Goal: Feedback & Contribution: Contribute content

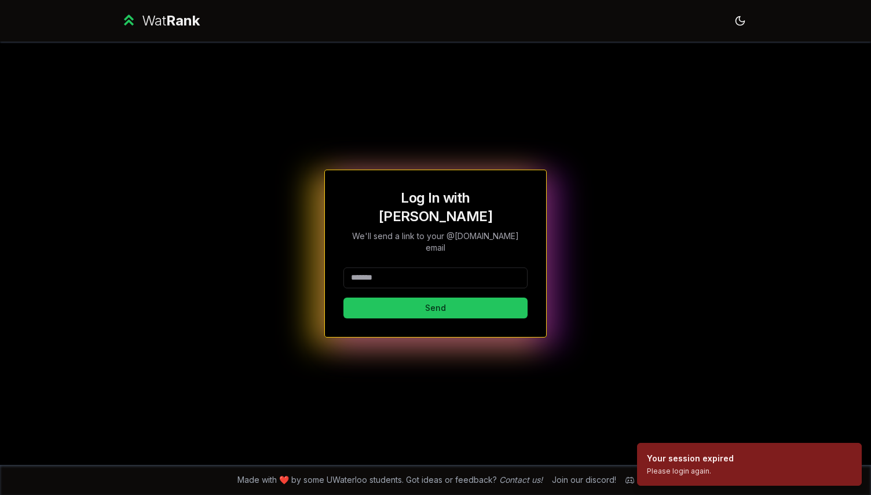
click at [426, 251] on div "Log In with WatIAM We'll send a link to your @uwaterloo.ca email Send" at bounding box center [435, 254] width 184 height 130
click at [426, 268] on input at bounding box center [435, 278] width 184 height 21
click at [410, 298] on button "Send" at bounding box center [435, 308] width 184 height 21
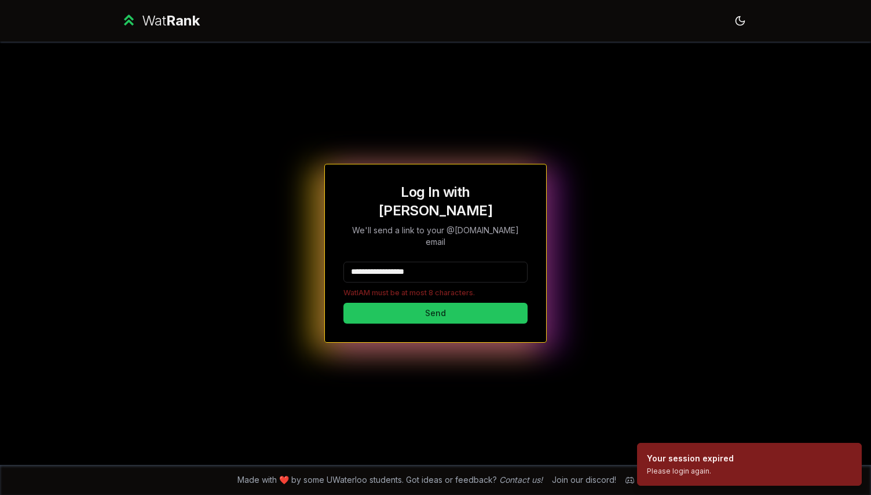
drag, startPoint x: 454, startPoint y: 254, endPoint x: 383, endPoint y: 255, distance: 71.2
click at [383, 262] on input "**********" at bounding box center [435, 272] width 184 height 21
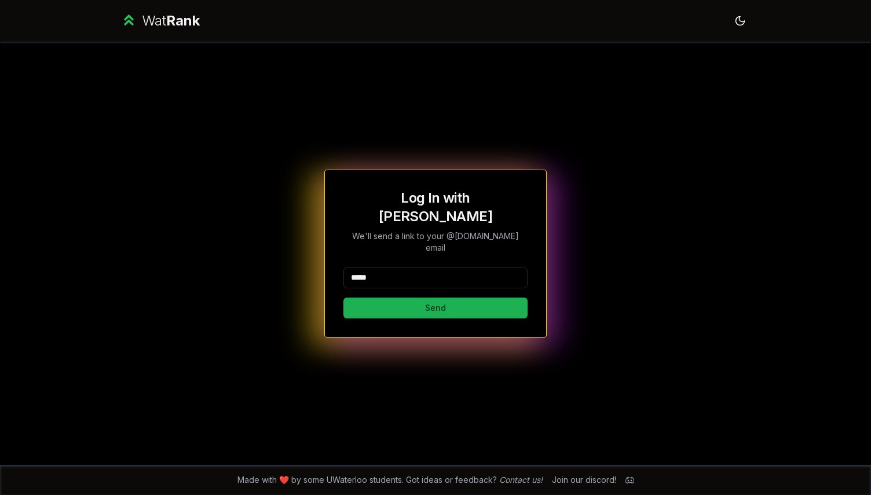
type input "*****"
click at [361, 301] on button "Send" at bounding box center [435, 308] width 184 height 21
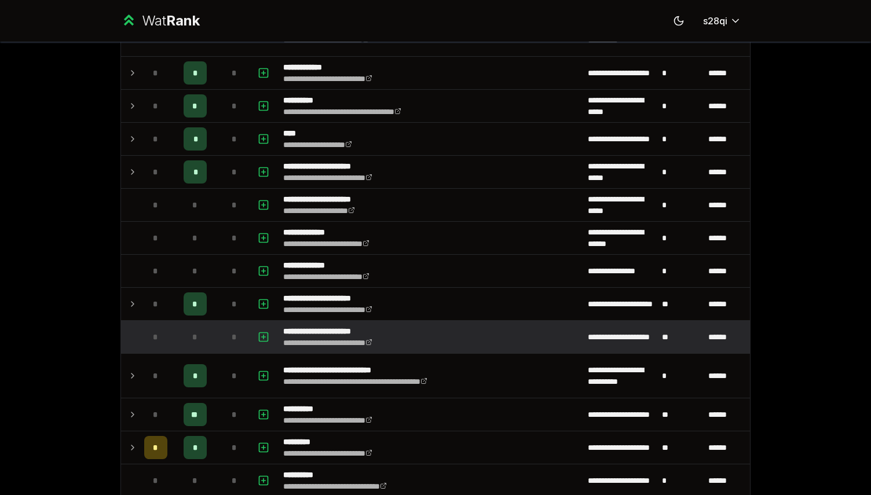
scroll to position [1023, 0]
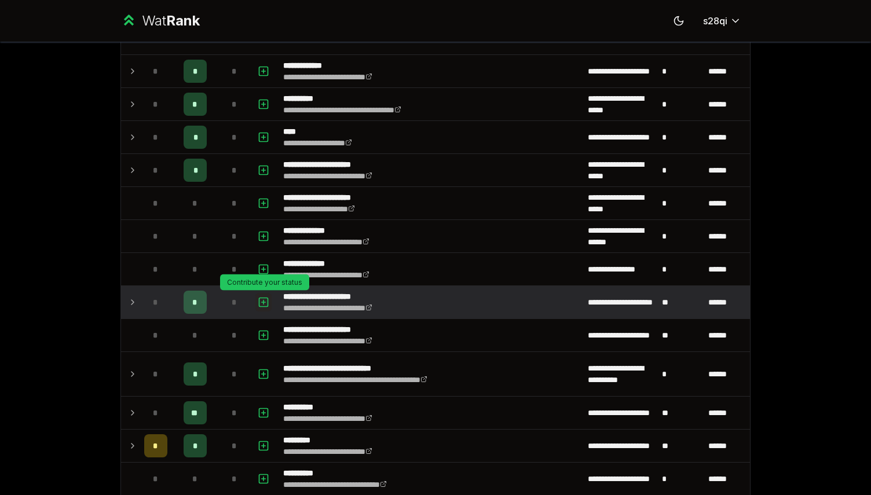
click at [261, 303] on icon "button" at bounding box center [264, 302] width 12 height 14
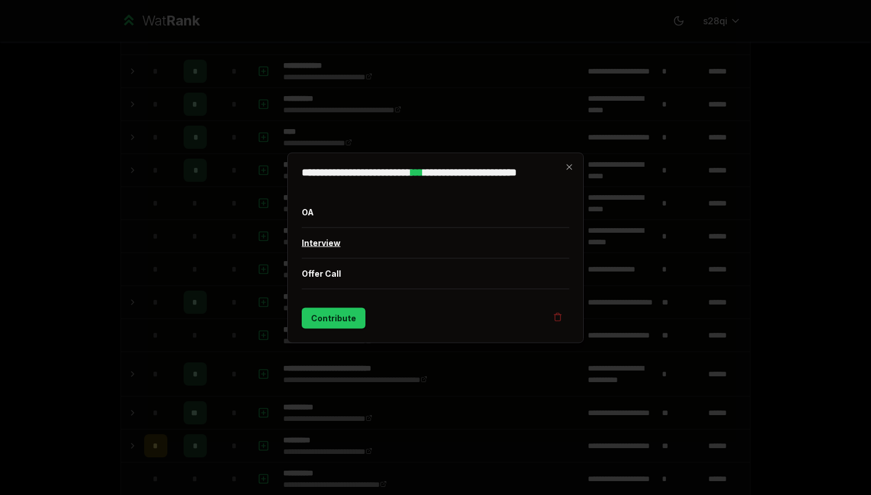
click at [326, 244] on button "Interview" at bounding box center [436, 243] width 268 height 30
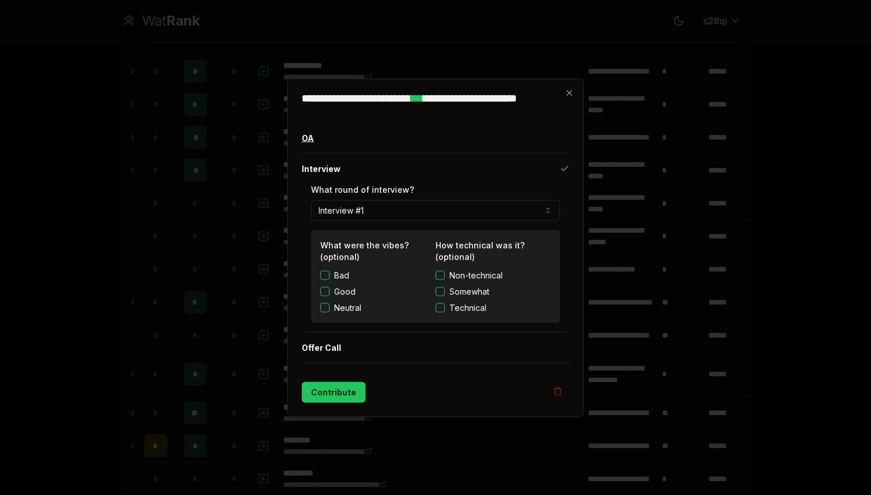
click at [361, 142] on button "OA" at bounding box center [436, 138] width 268 height 30
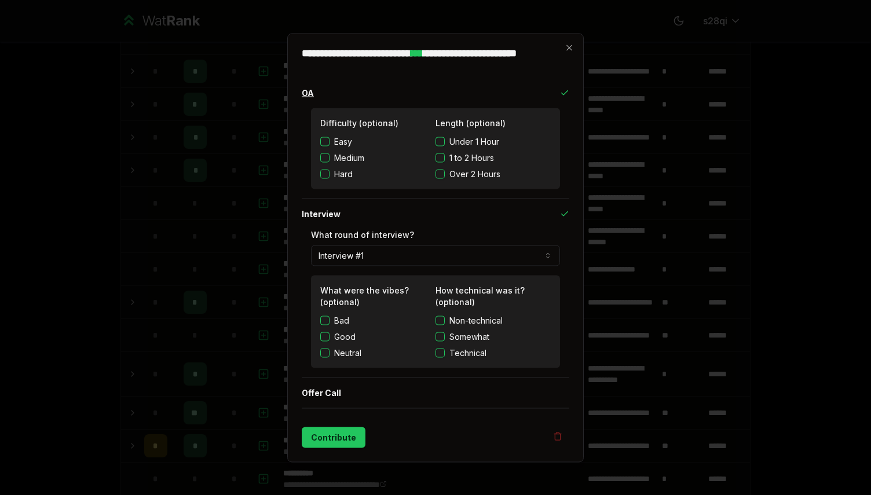
click at [363, 93] on button "OA" at bounding box center [436, 93] width 268 height 30
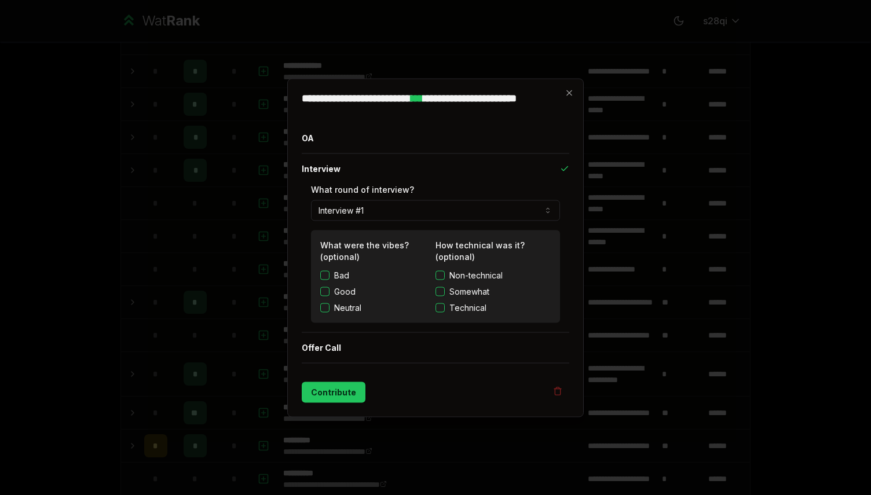
click at [354, 308] on label "Neutral" at bounding box center [347, 308] width 27 height 12
click at [330, 308] on button "Neutral" at bounding box center [324, 307] width 9 height 9
click at [354, 308] on label "Neutral" at bounding box center [347, 308] width 27 height 12
click at [330, 308] on button "Neutral" at bounding box center [324, 307] width 9 height 9
click at [469, 308] on span "Technical" at bounding box center [467, 308] width 37 height 12
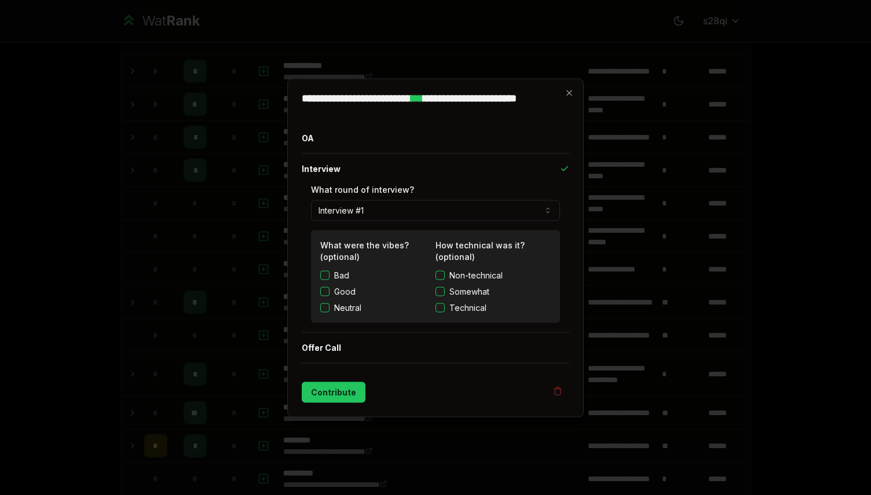
click at [445, 308] on button "Technical" at bounding box center [440, 307] width 9 height 9
click at [346, 397] on button "Contribute" at bounding box center [334, 392] width 64 height 21
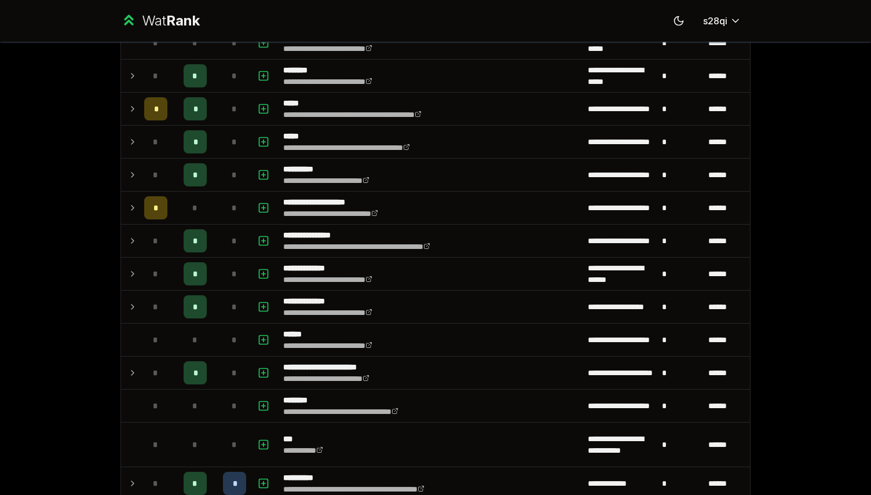
scroll to position [539, 0]
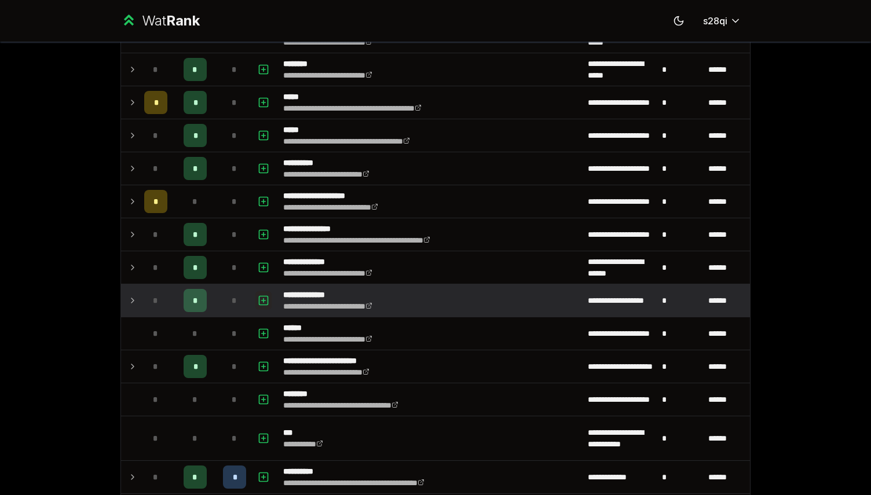
click at [268, 295] on icon "button" at bounding box center [264, 301] width 12 height 14
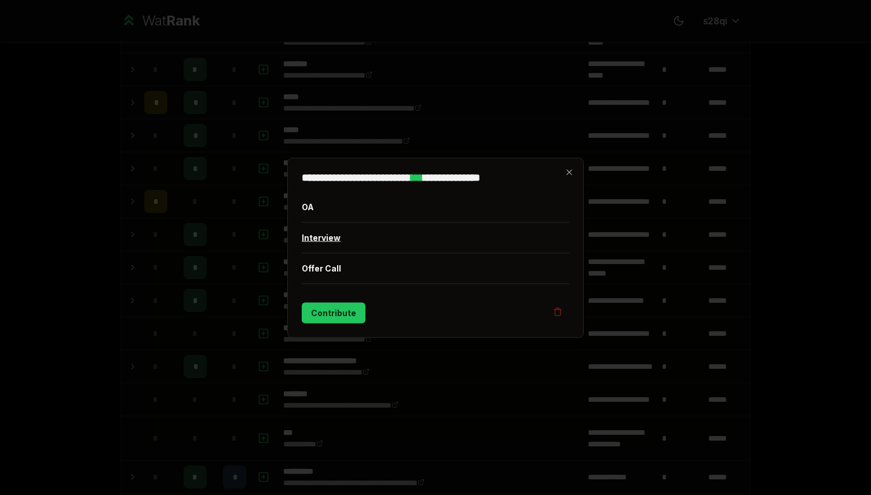
click at [339, 238] on button "Interview" at bounding box center [436, 237] width 268 height 30
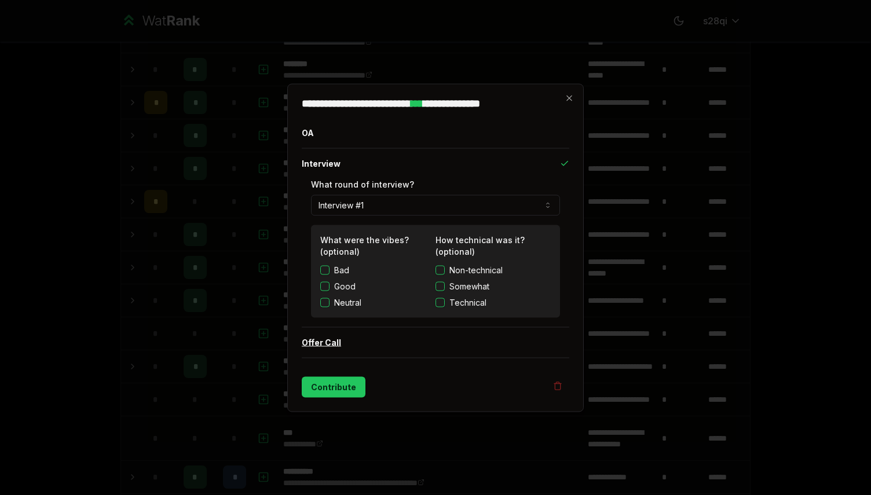
click at [339, 349] on button "Offer Call" at bounding box center [436, 342] width 268 height 30
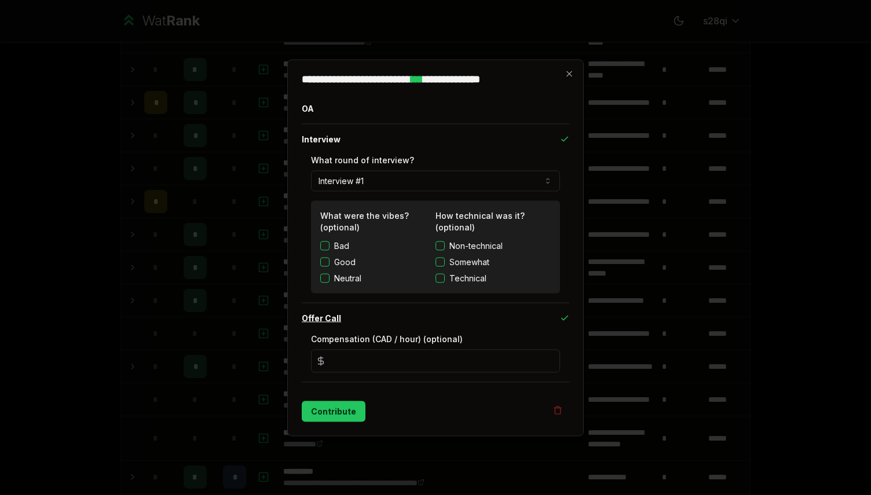
click at [345, 321] on button "Offer Call" at bounding box center [436, 318] width 268 height 30
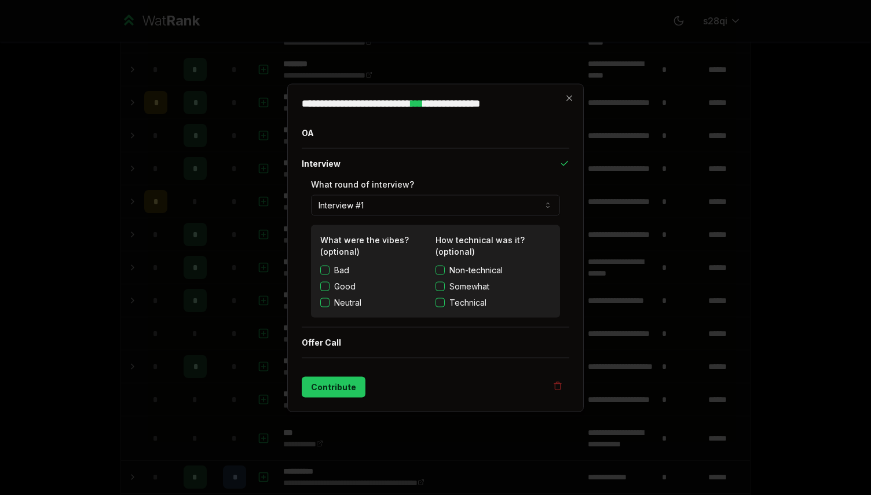
click at [470, 285] on span "Somewhat" at bounding box center [469, 286] width 40 height 12
click at [445, 285] on button "Somewhat" at bounding box center [440, 285] width 9 height 9
click at [468, 287] on span "Somewhat" at bounding box center [469, 286] width 40 height 12
click at [445, 287] on button "Somewhat" at bounding box center [440, 285] width 9 height 9
click at [462, 297] on span "Technical" at bounding box center [467, 303] width 37 height 12
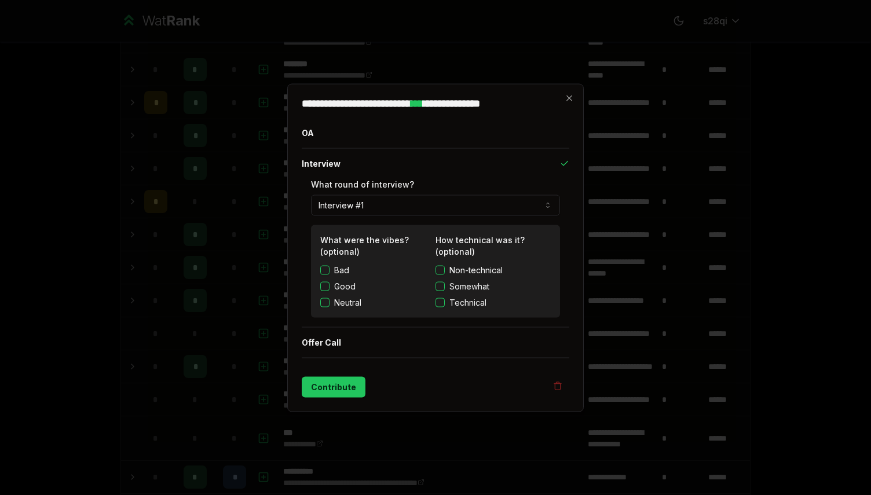
click at [445, 298] on button "Technical" at bounding box center [440, 302] width 9 height 9
click at [359, 385] on button "Contribute" at bounding box center [334, 386] width 64 height 21
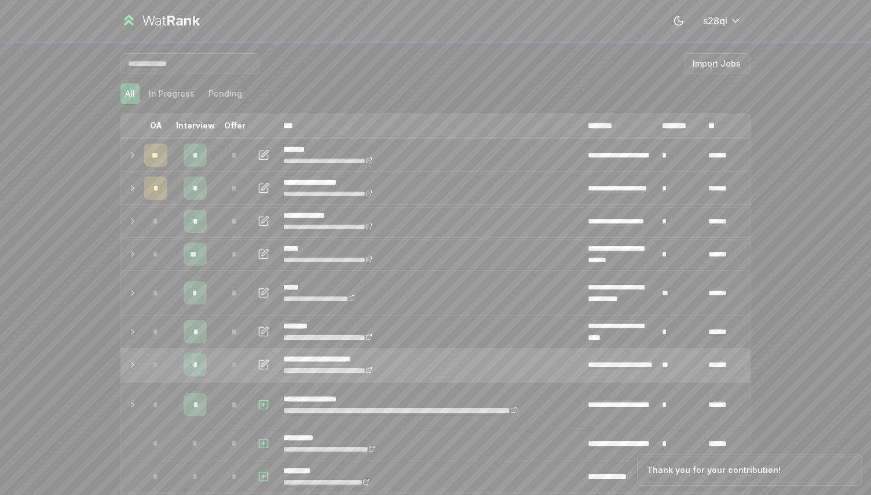
scroll to position [23, 0]
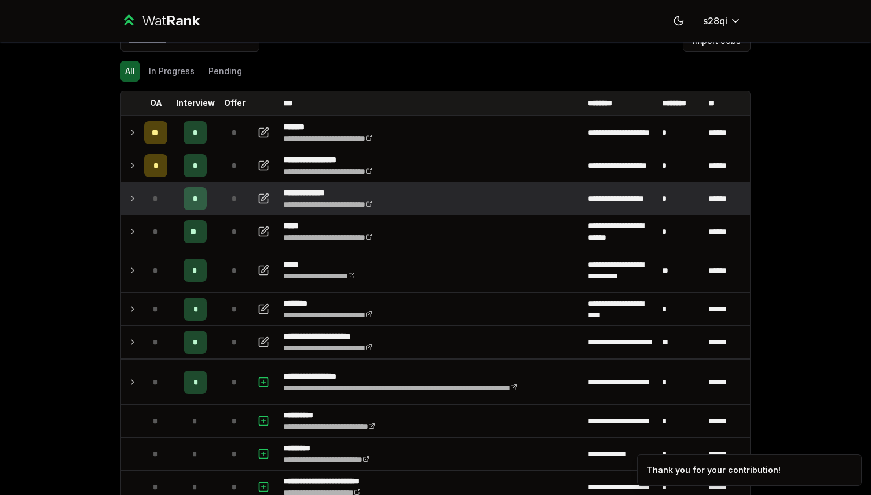
click at [202, 192] on div "*" at bounding box center [195, 198] width 23 height 23
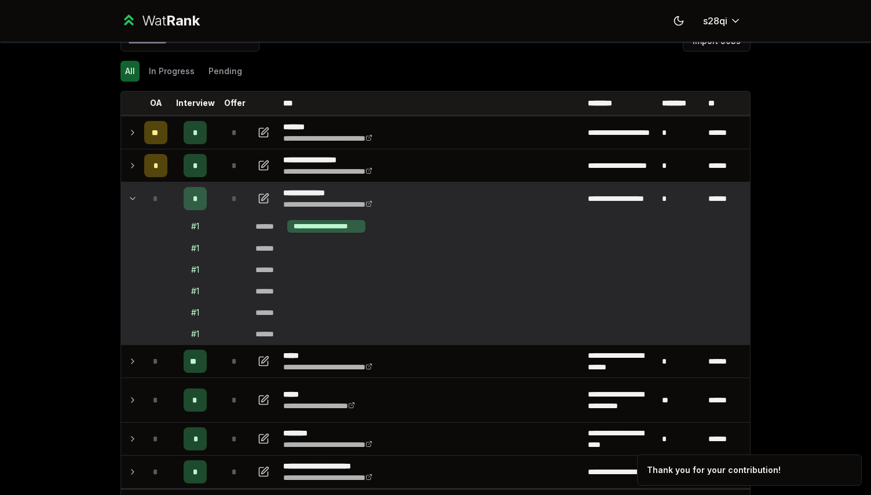
click at [265, 188] on td at bounding box center [265, 198] width 28 height 32
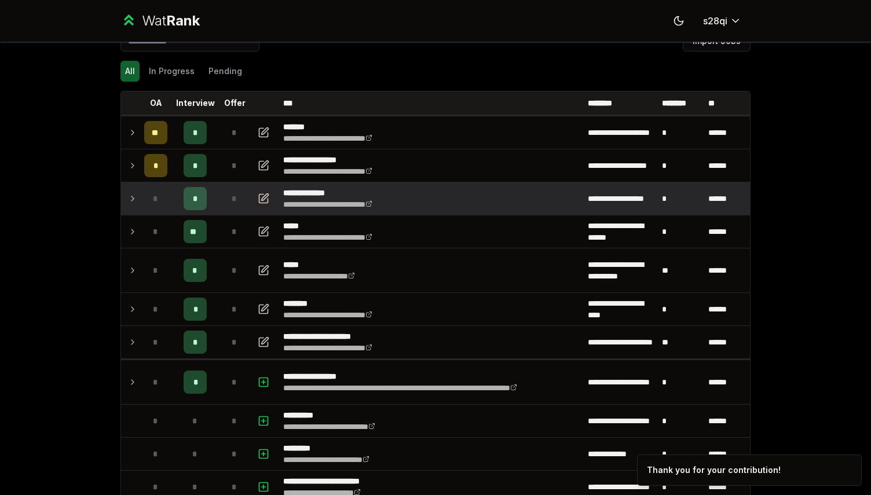
click at [267, 206] on button "button" at bounding box center [263, 198] width 16 height 19
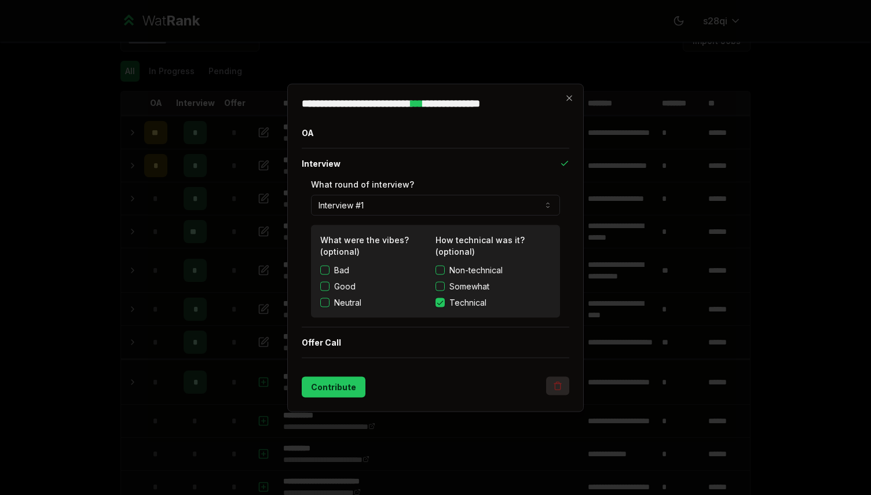
click at [558, 384] on icon "button" at bounding box center [557, 385] width 9 height 9
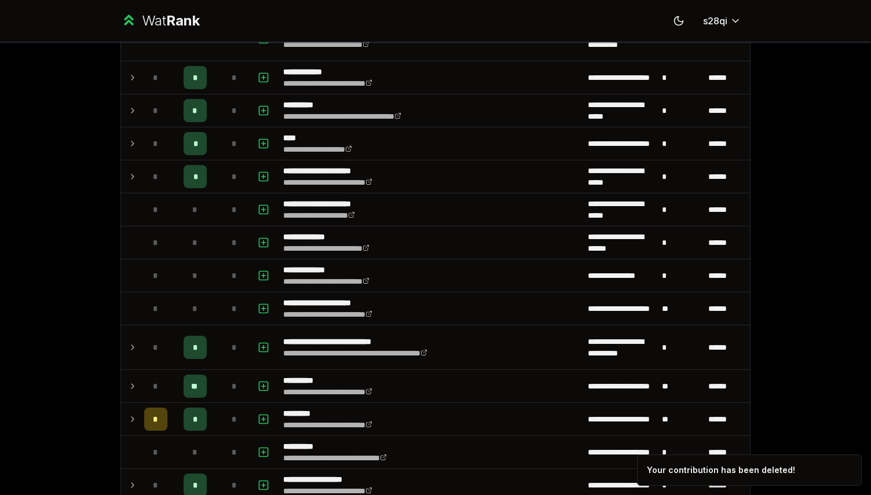
scroll to position [1055, 0]
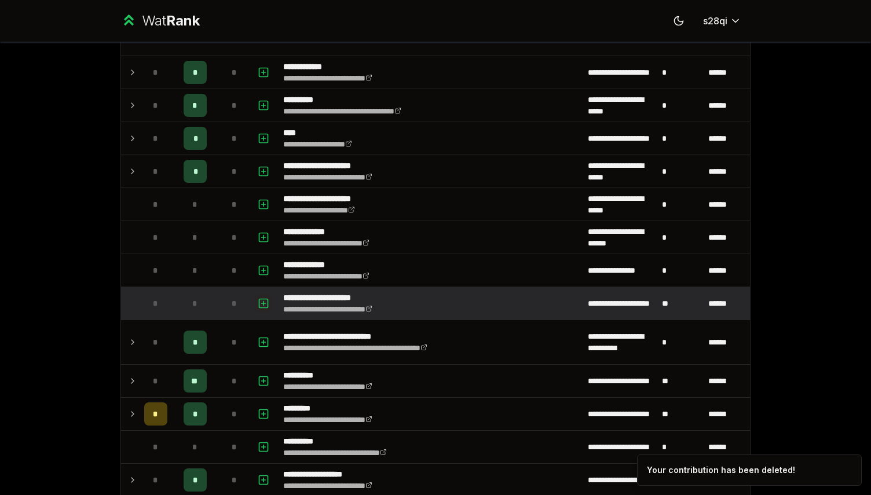
click at [256, 307] on button "button" at bounding box center [263, 303] width 16 height 19
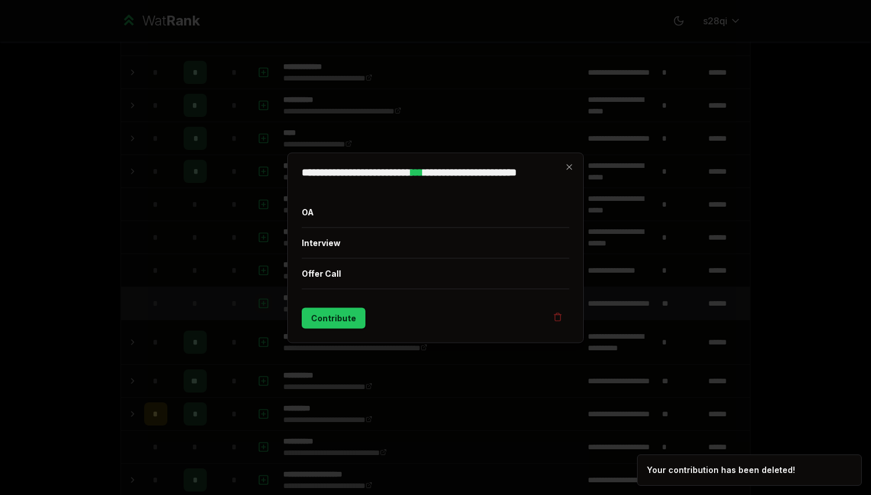
click at [256, 307] on div at bounding box center [435, 247] width 871 height 495
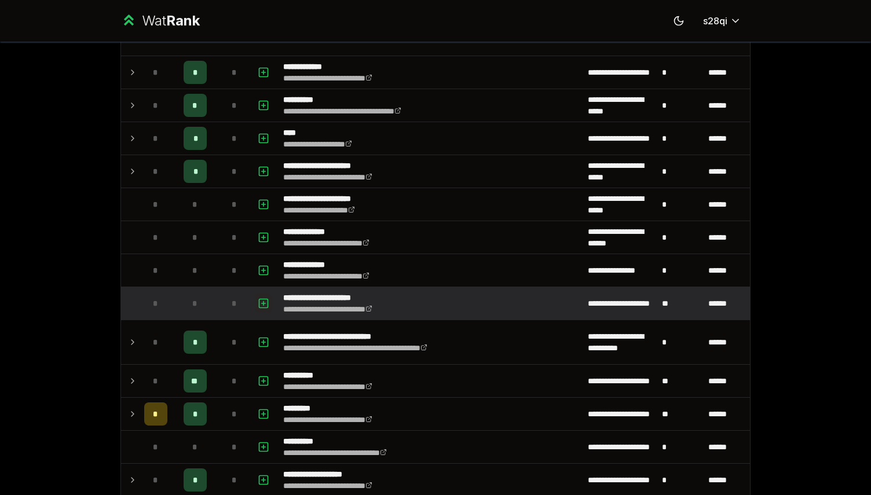
click at [256, 307] on button "button" at bounding box center [263, 303] width 16 height 19
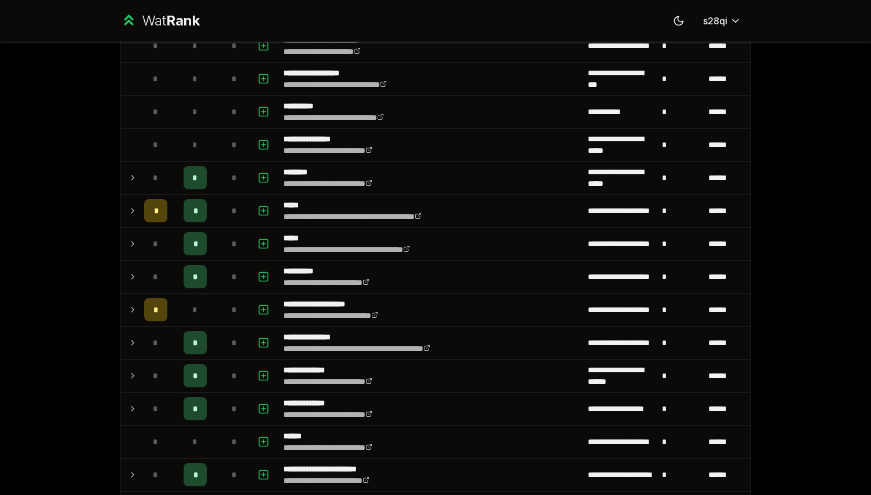
scroll to position [404, 0]
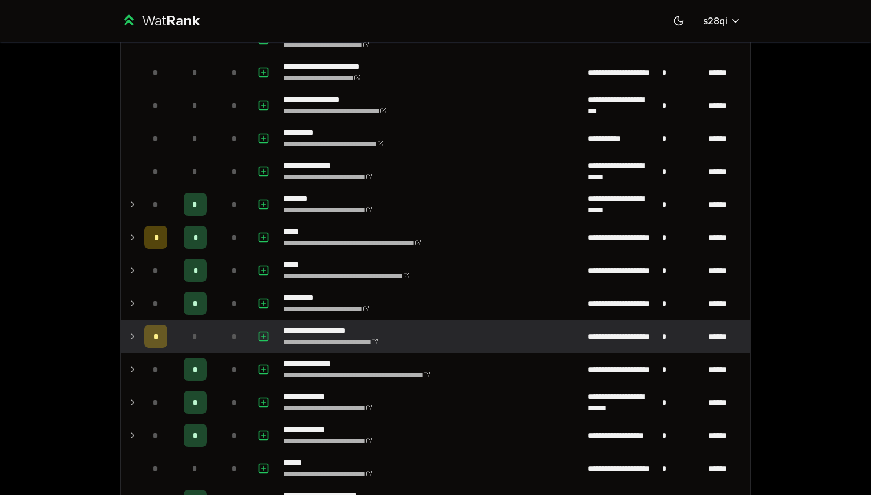
click at [136, 344] on td at bounding box center [130, 336] width 19 height 32
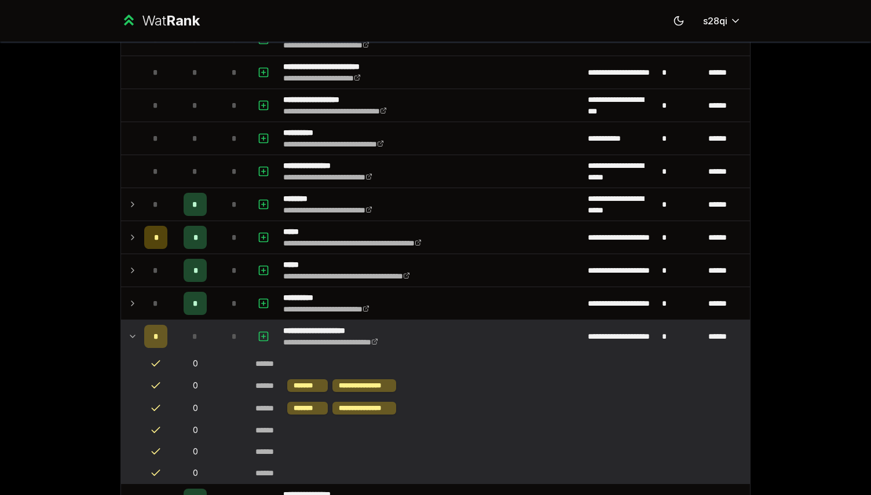
click at [136, 344] on td at bounding box center [130, 336] width 19 height 32
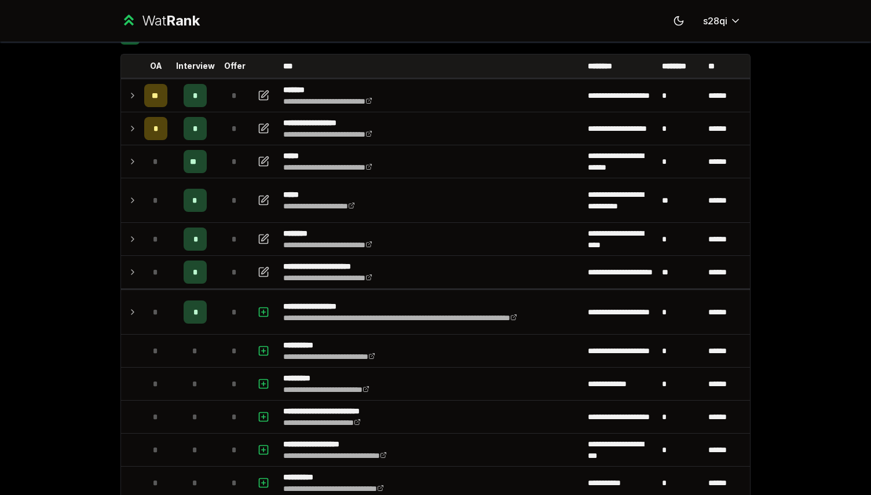
scroll to position [0, 0]
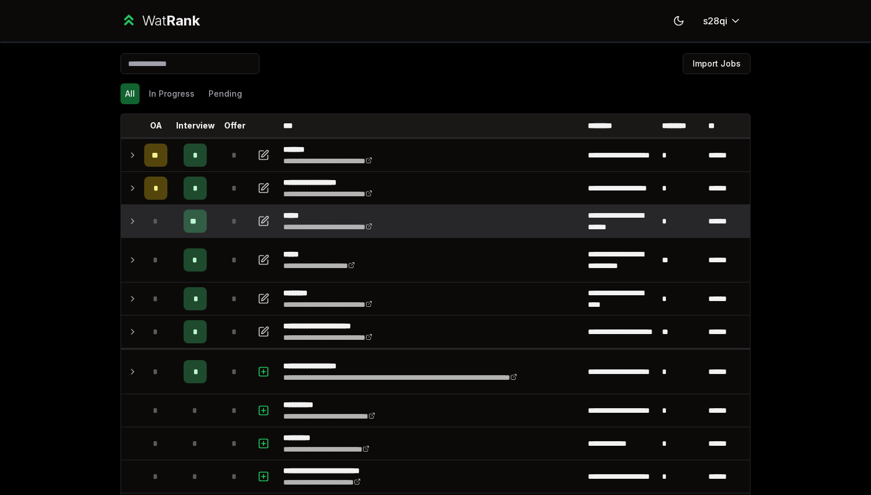
click at [127, 224] on td at bounding box center [130, 221] width 19 height 32
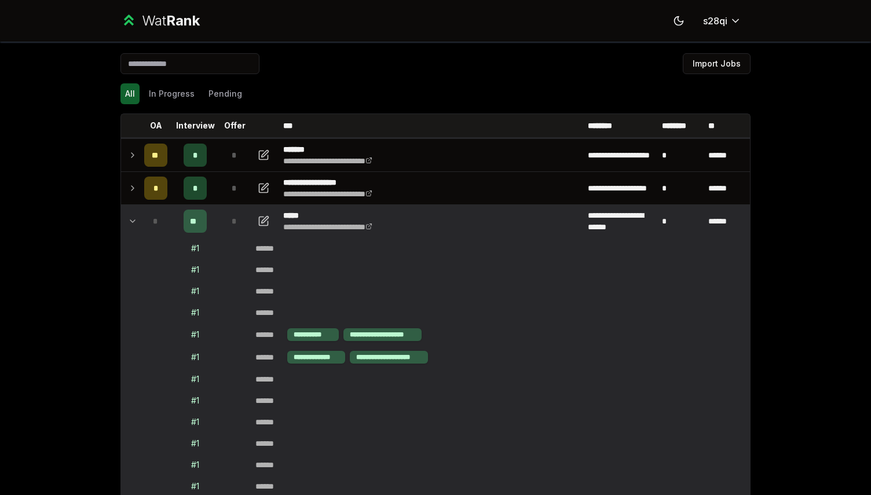
click at [130, 222] on icon at bounding box center [132, 221] width 9 height 14
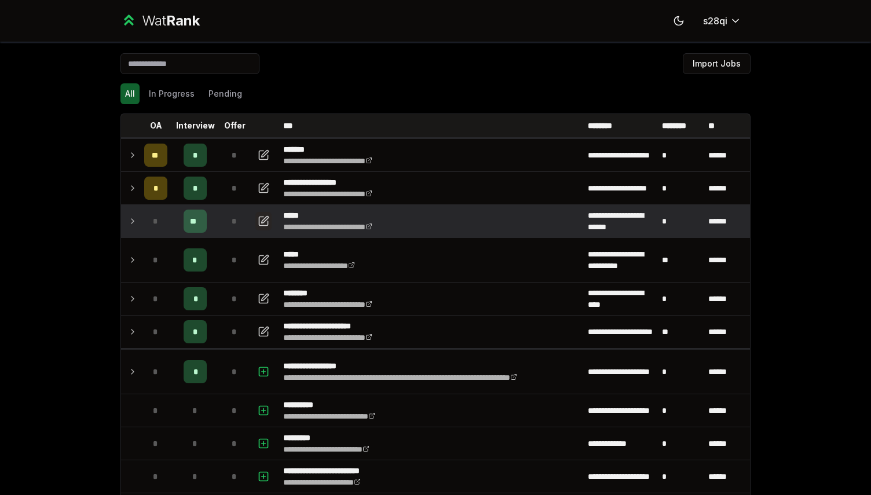
click at [257, 218] on button "button" at bounding box center [263, 221] width 16 height 19
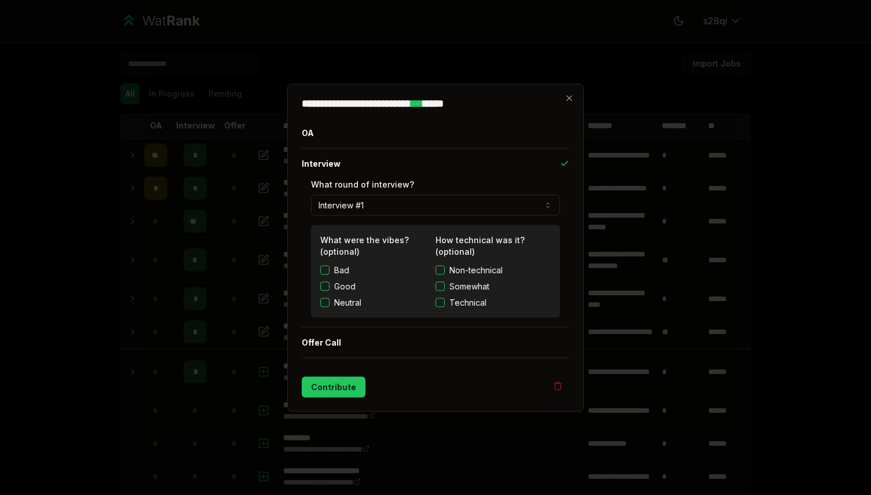
click at [443, 304] on button "Technical" at bounding box center [440, 302] width 9 height 9
click at [340, 388] on button "Contribute" at bounding box center [334, 386] width 64 height 21
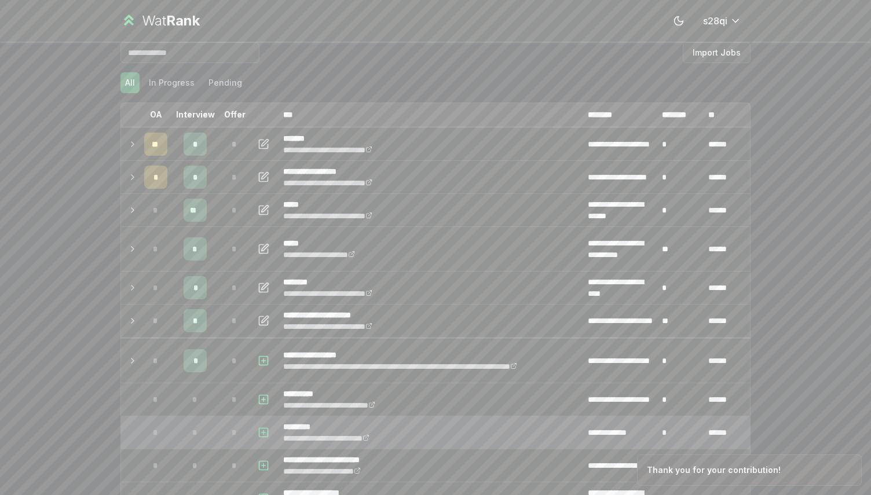
scroll to position [20, 0]
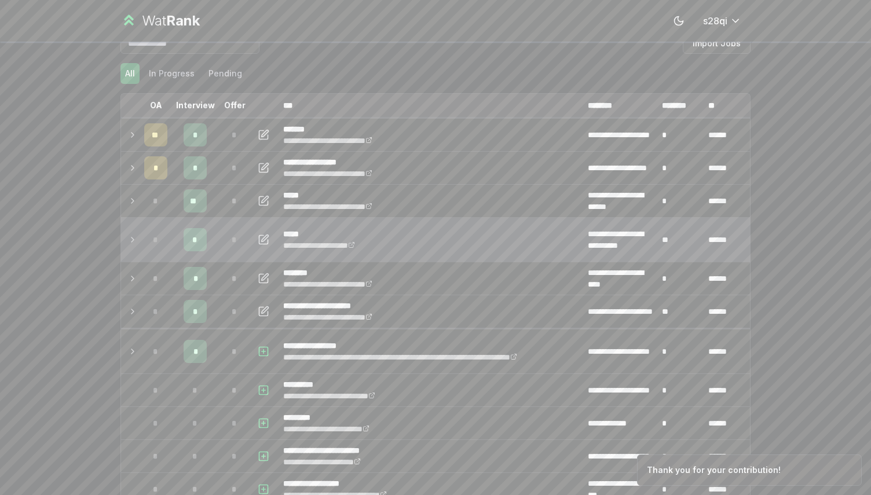
click at [133, 253] on td at bounding box center [130, 240] width 19 height 44
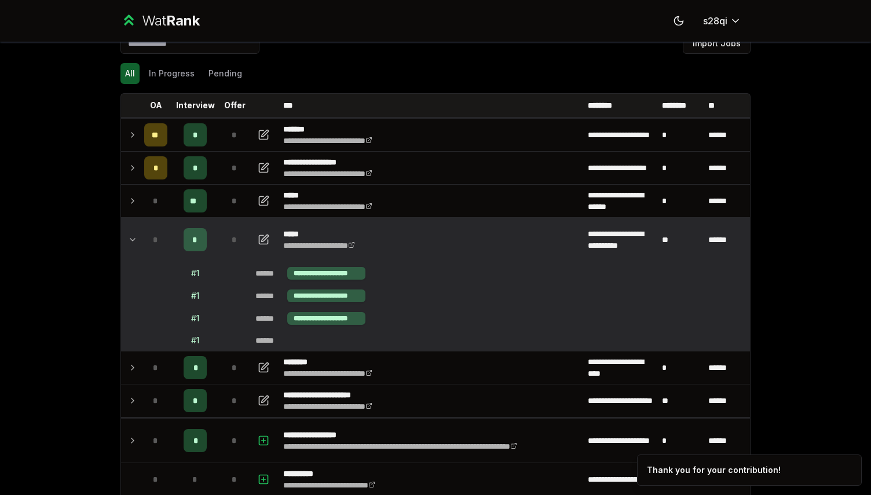
click at [133, 249] on td at bounding box center [130, 240] width 19 height 44
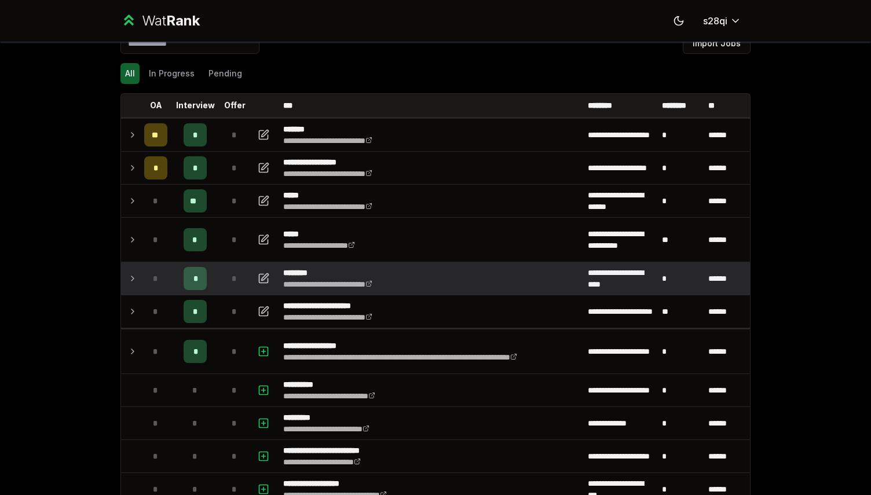
click at [132, 277] on icon at bounding box center [132, 278] width 2 height 5
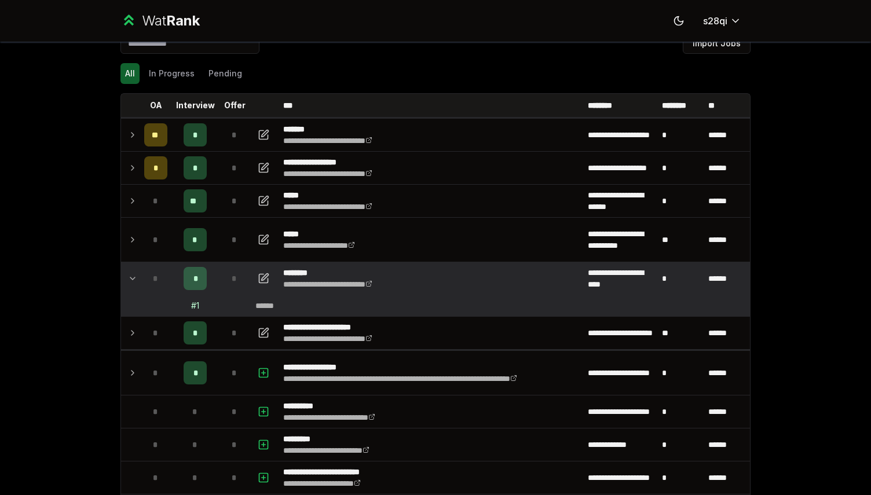
click at [132, 278] on icon at bounding box center [132, 279] width 9 height 14
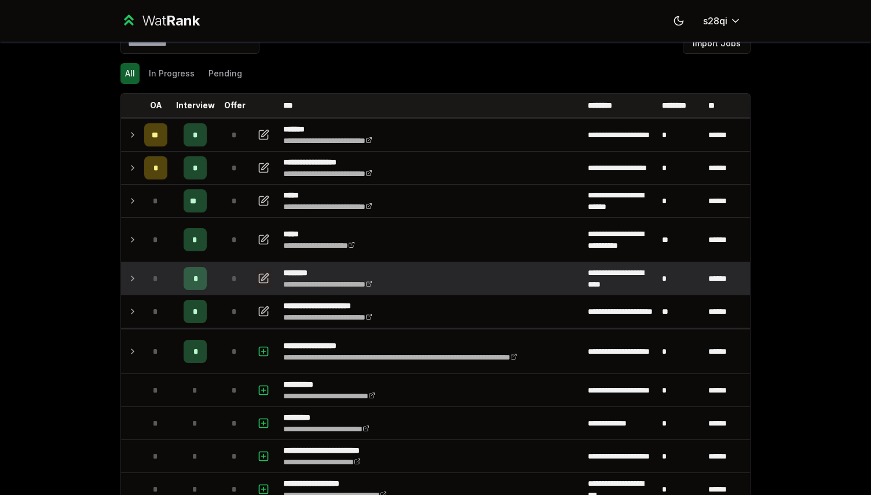
click at [270, 284] on button "button" at bounding box center [263, 278] width 16 height 19
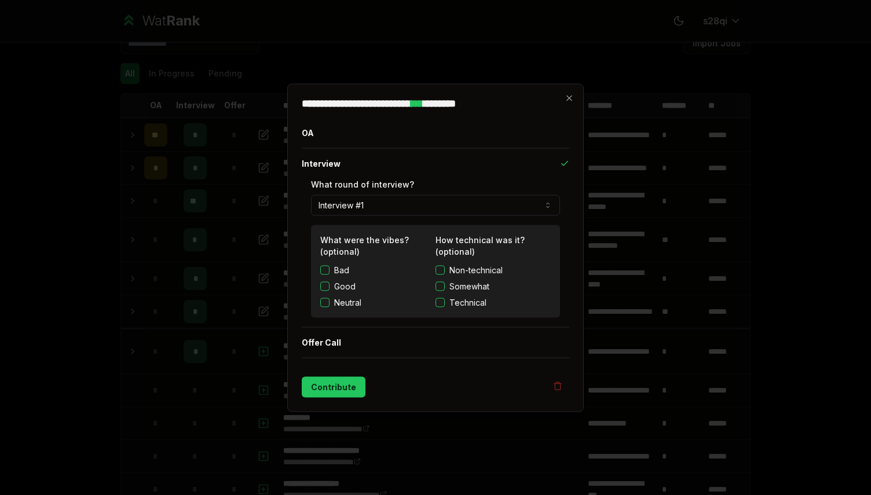
click at [444, 308] on div "What were the vibes? (optional) Bad Good Neutral How technical was it? (optiona…" at bounding box center [435, 271] width 249 height 93
click at [443, 300] on button "Technical" at bounding box center [440, 302] width 9 height 9
click at [356, 399] on div "**********" at bounding box center [435, 247] width 297 height 328
click at [354, 397] on button "Contribute" at bounding box center [334, 386] width 64 height 21
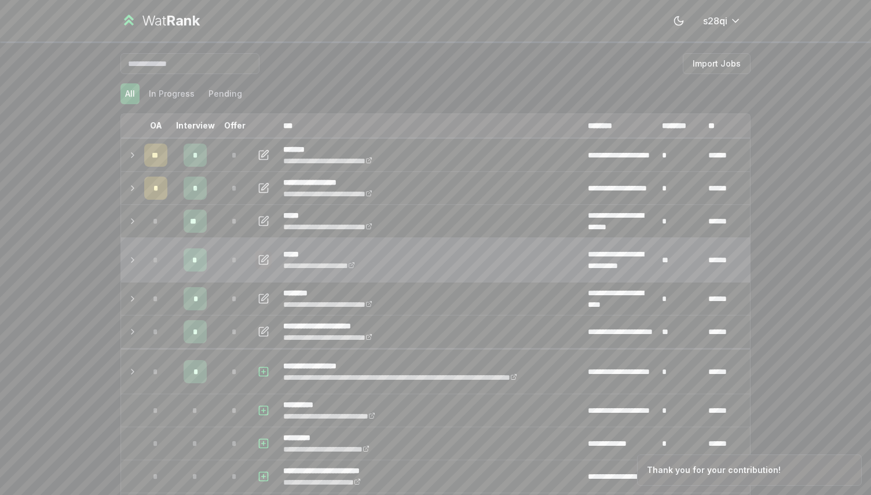
click at [264, 258] on icon "button" at bounding box center [264, 260] width 12 height 14
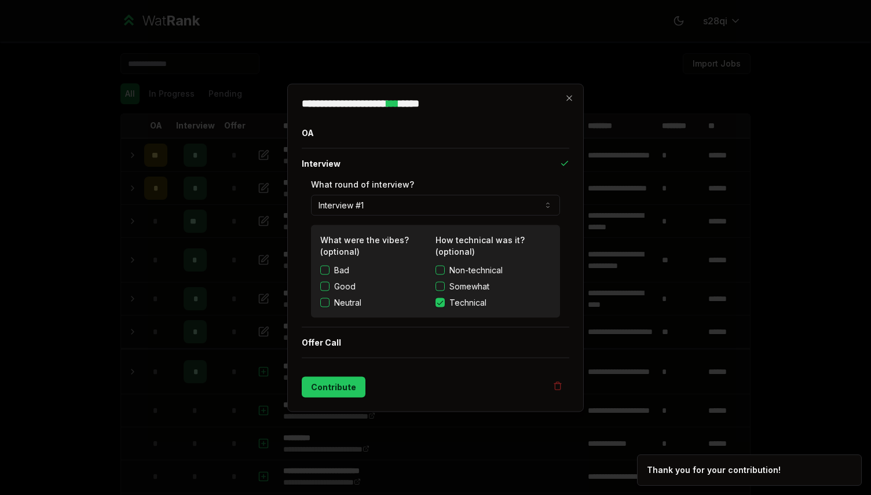
click at [211, 393] on div at bounding box center [435, 247] width 871 height 495
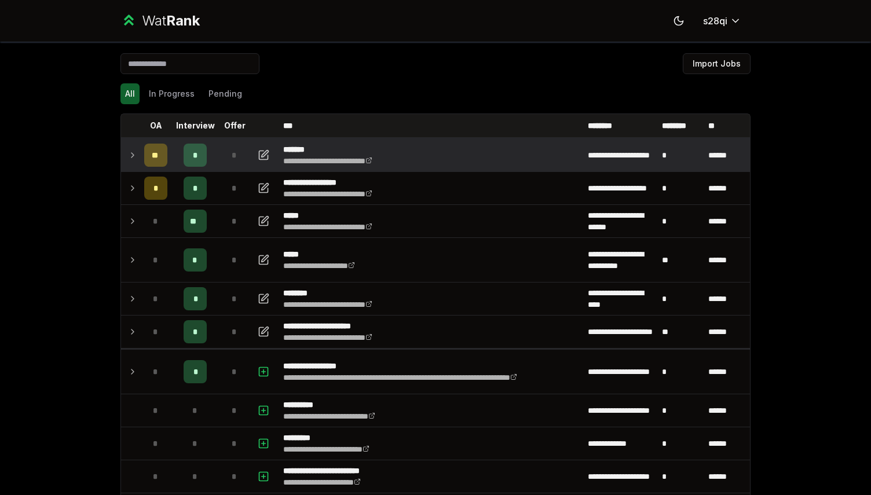
click at [131, 155] on icon at bounding box center [132, 155] width 9 height 14
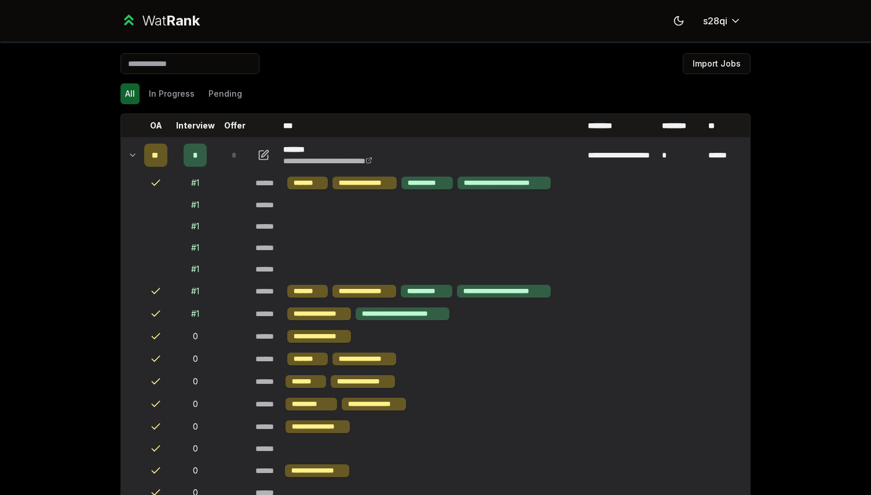
click at [131, 155] on icon at bounding box center [132, 155] width 9 height 14
